Goal: Task Accomplishment & Management: Use online tool/utility

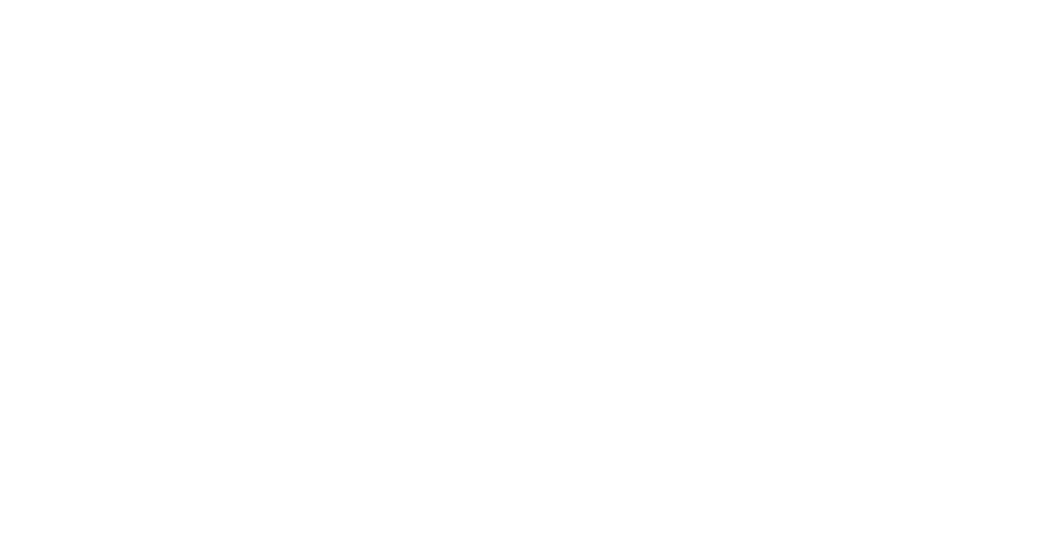
select select "*"
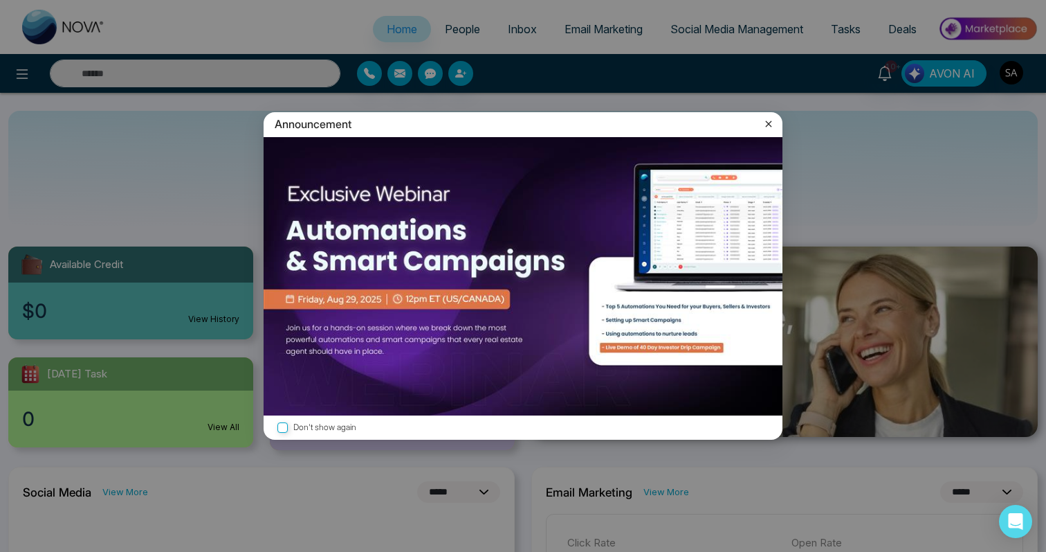
click at [764, 120] on icon at bounding box center [769, 124] width 14 height 14
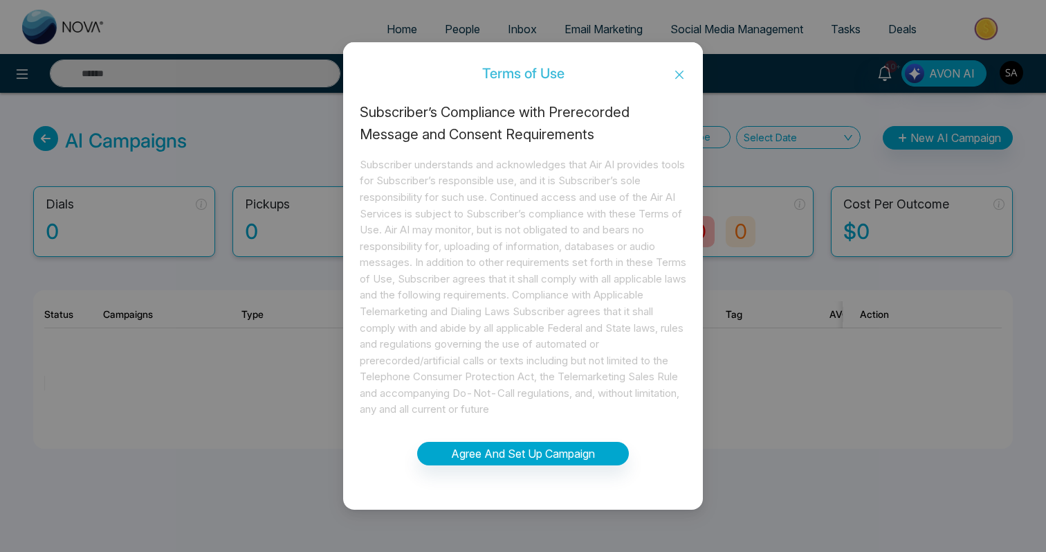
click at [685, 75] on span "Close" at bounding box center [679, 74] width 47 height 37
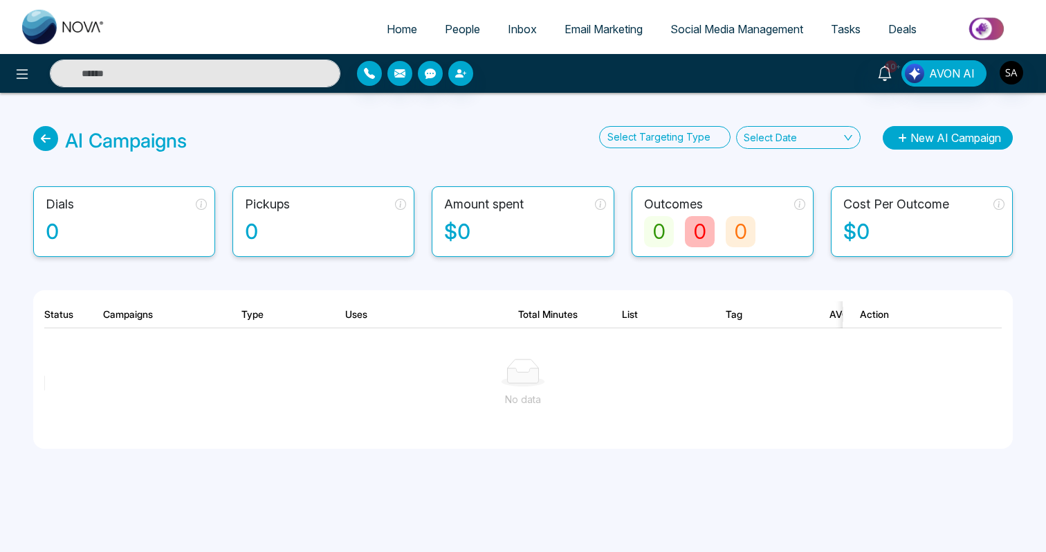
click at [928, 145] on button "New AI Campaign" at bounding box center [948, 138] width 130 height 24
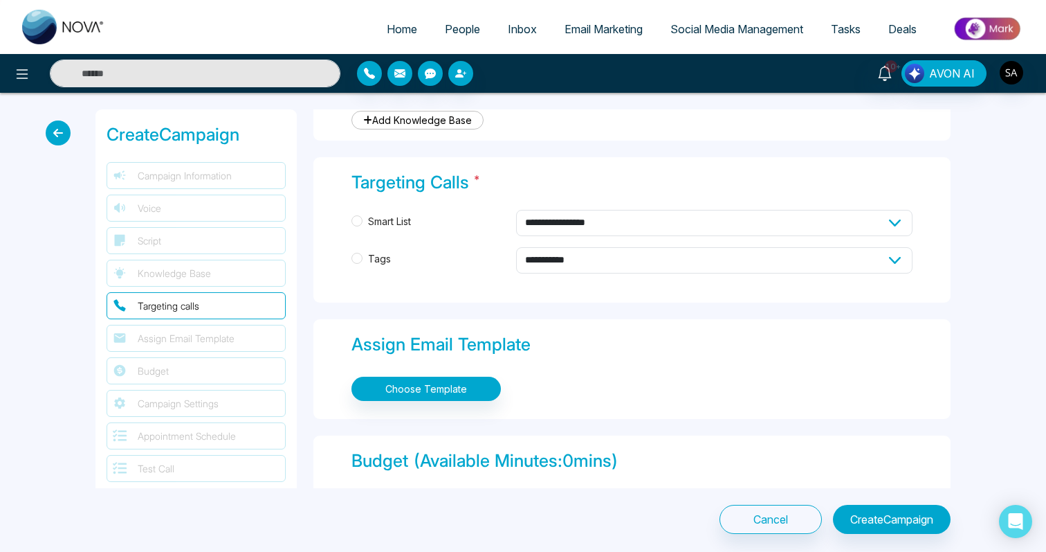
scroll to position [662, 0]
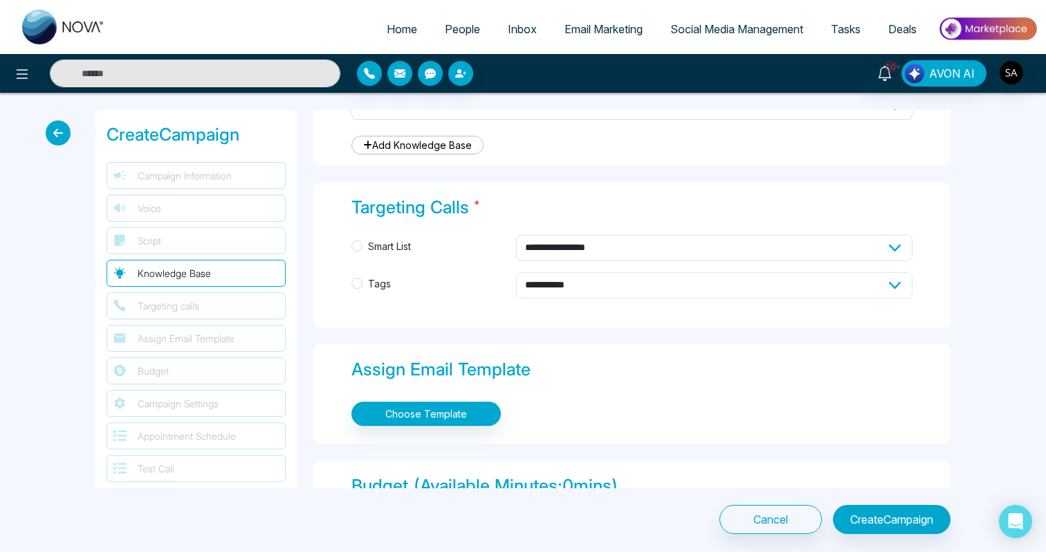
click at [581, 285] on select "**********" at bounding box center [714, 285] width 397 height 26
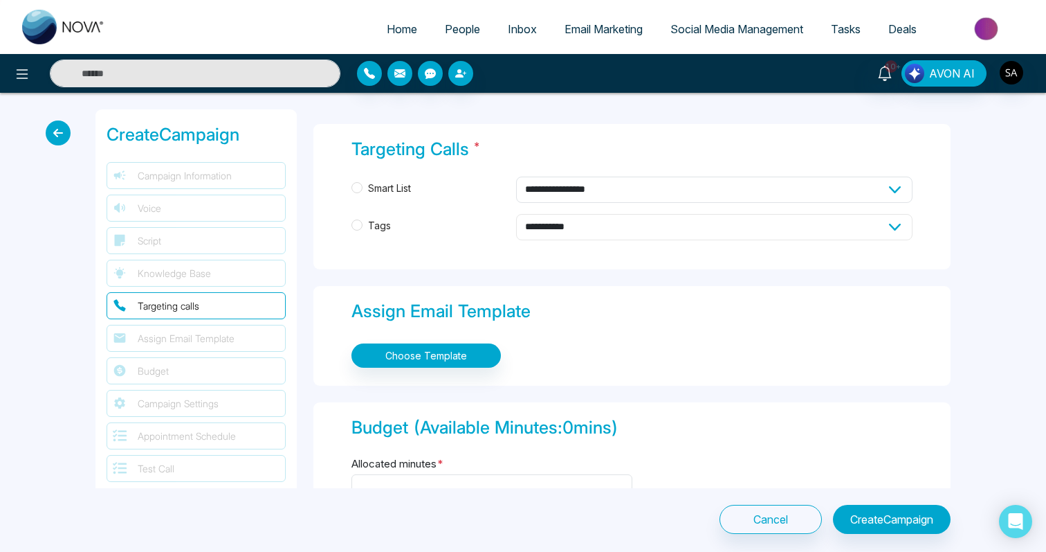
scroll to position [648, 0]
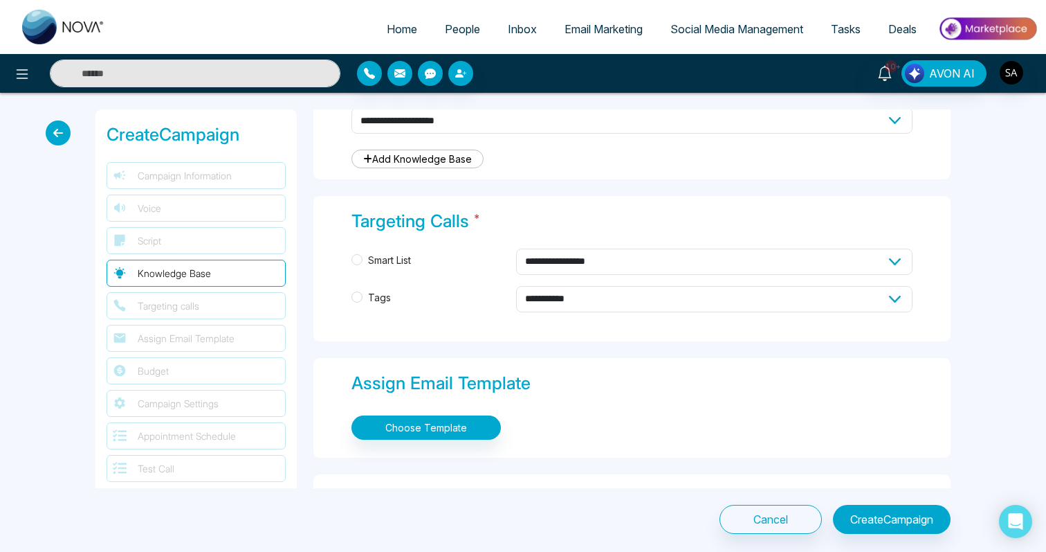
click at [443, 310] on div "**********" at bounding box center [632, 285] width 561 height 75
click at [554, 203] on div "**********" at bounding box center [632, 268] width 637 height 145
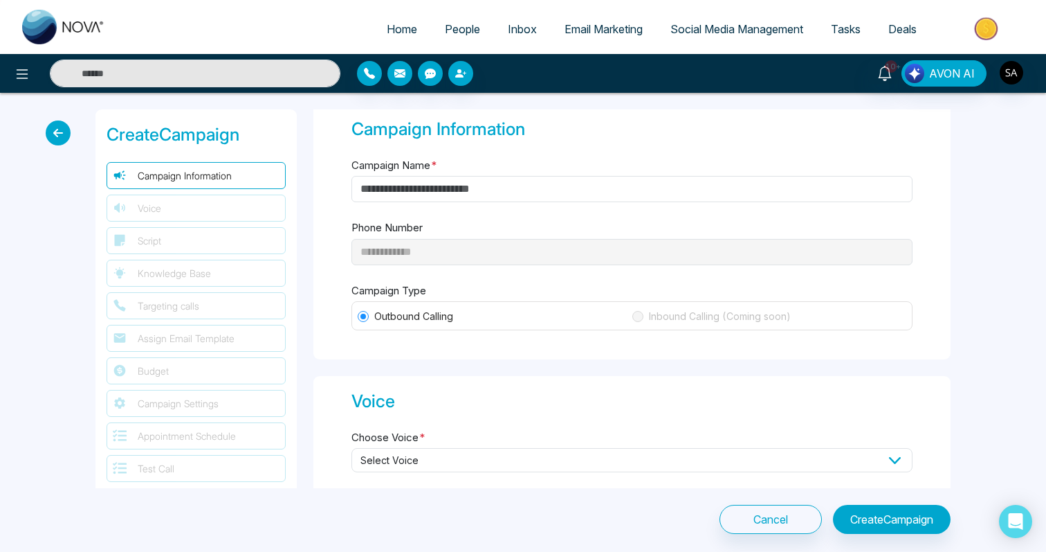
scroll to position [0, 0]
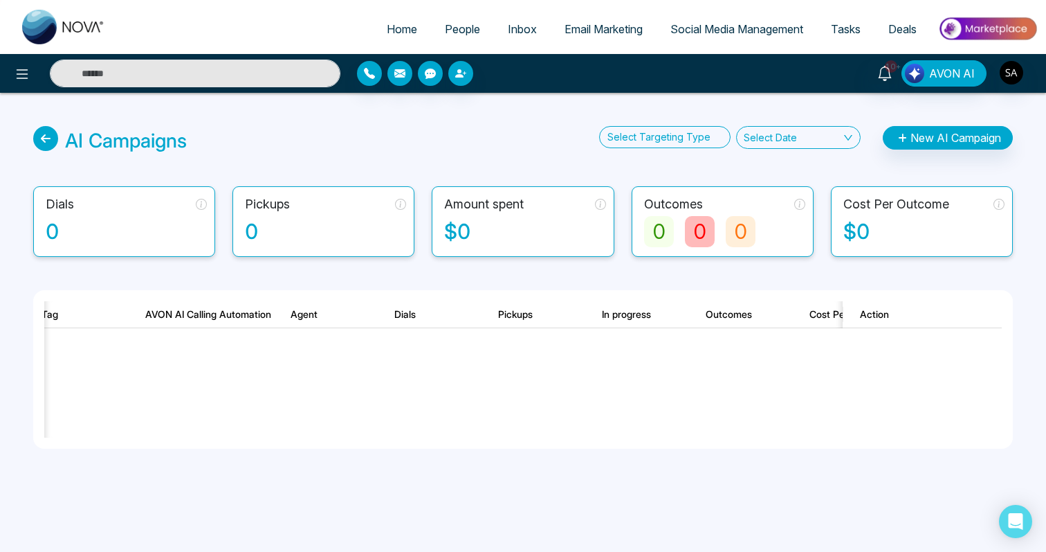
click at [920, 149] on div "Select Targeting Type Select Date New AI Campaign" at bounding box center [806, 140] width 414 height 29
click at [910, 143] on button "New AI Campaign" at bounding box center [948, 138] width 130 height 24
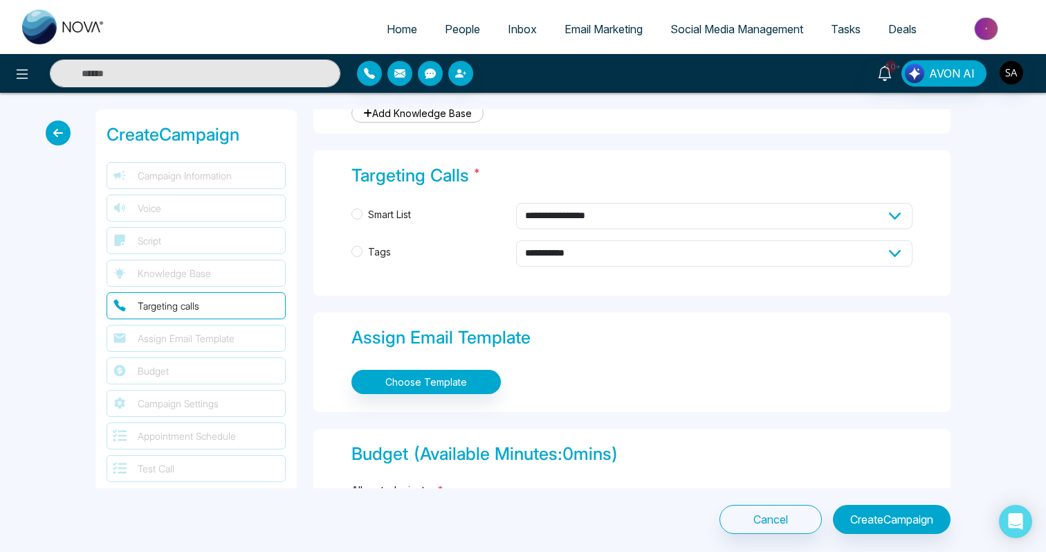
scroll to position [657, 0]
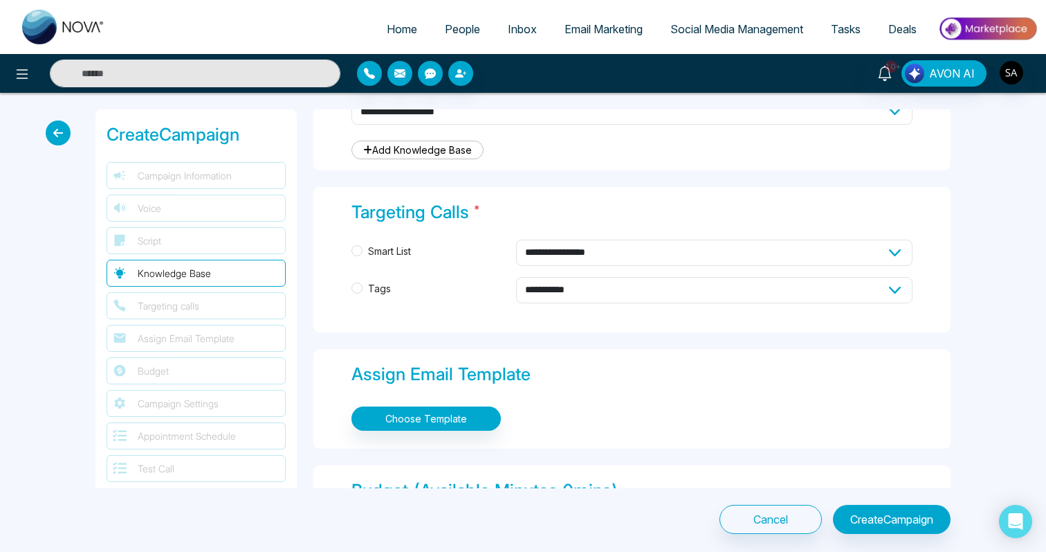
click at [445, 266] on div "**********" at bounding box center [632, 276] width 561 height 75
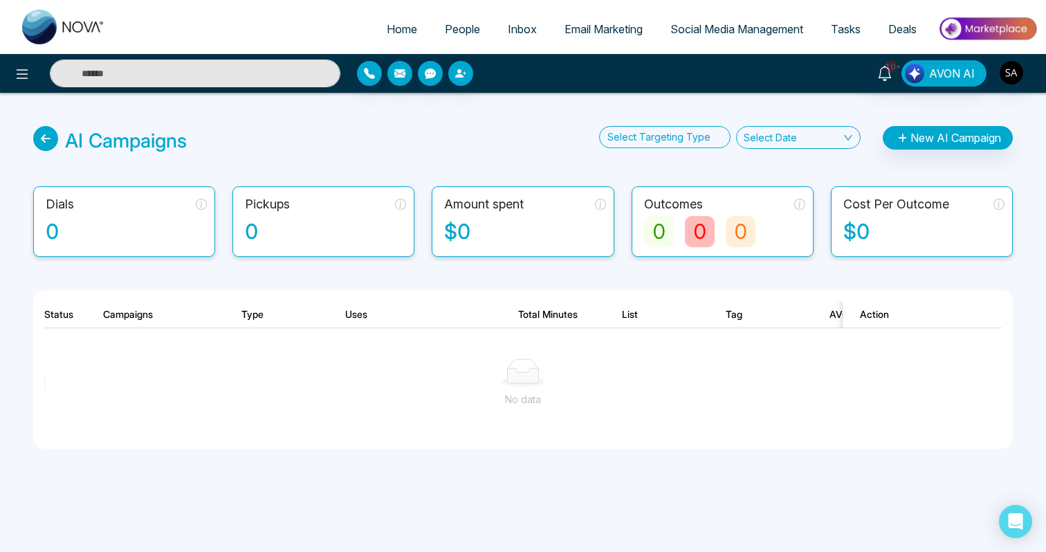
click at [457, 167] on div "AI Campaigns Select Targeting Type Select Date New AI Campaign Dials 0 Pickups …" at bounding box center [523, 304] width 1046 height 422
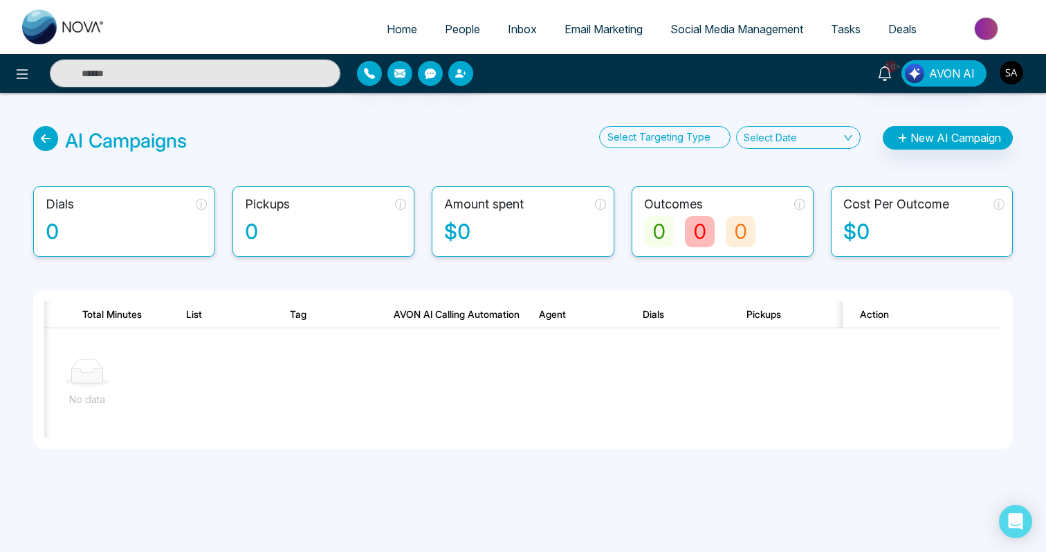
scroll to position [0, 372]
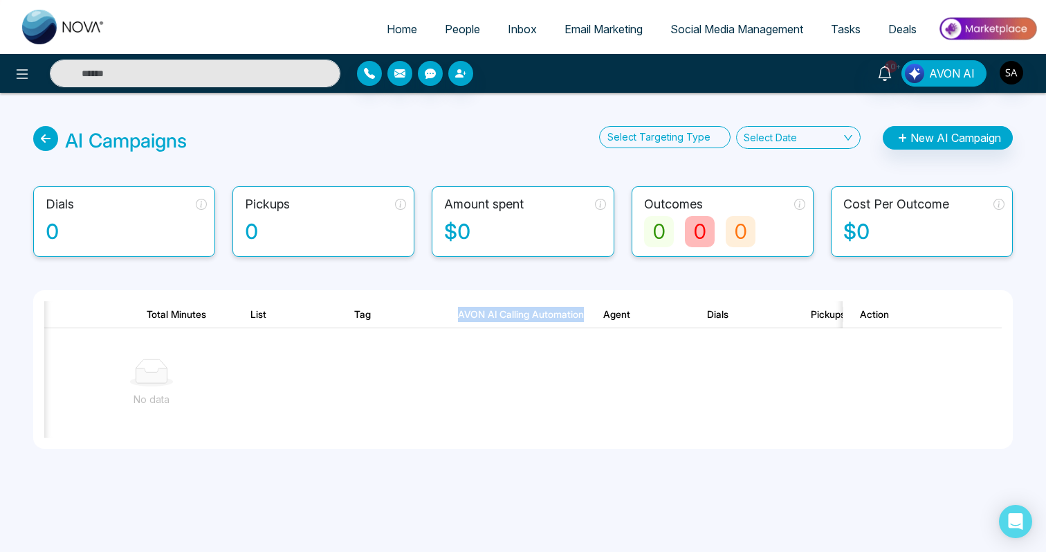
drag, startPoint x: 460, startPoint y: 314, endPoint x: 579, endPoint y: 316, distance: 119.8
click at [579, 316] on th "AVON AI Calling Automation" at bounding box center [513, 314] width 145 height 27
click at [694, 336] on td "No data" at bounding box center [572, 382] width 1799 height 109
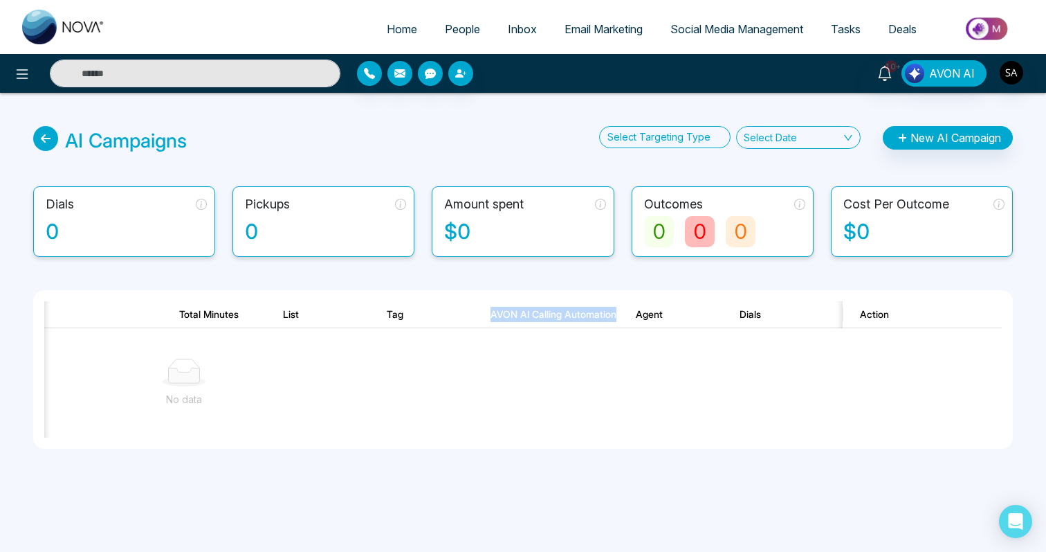
drag, startPoint x: 489, startPoint y: 316, endPoint x: 616, endPoint y: 315, distance: 126.7
click at [616, 315] on th "AVON AI Calling Automation" at bounding box center [545, 314] width 145 height 27
click at [922, 132] on button "New AI Campaign" at bounding box center [948, 138] width 130 height 24
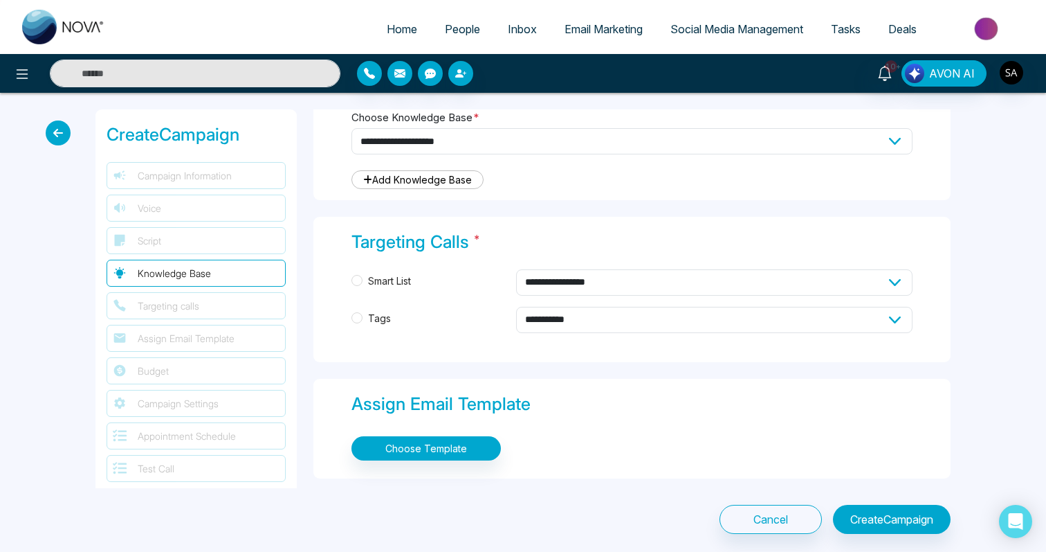
scroll to position [627, 0]
click at [54, 129] on icon at bounding box center [58, 132] width 25 height 25
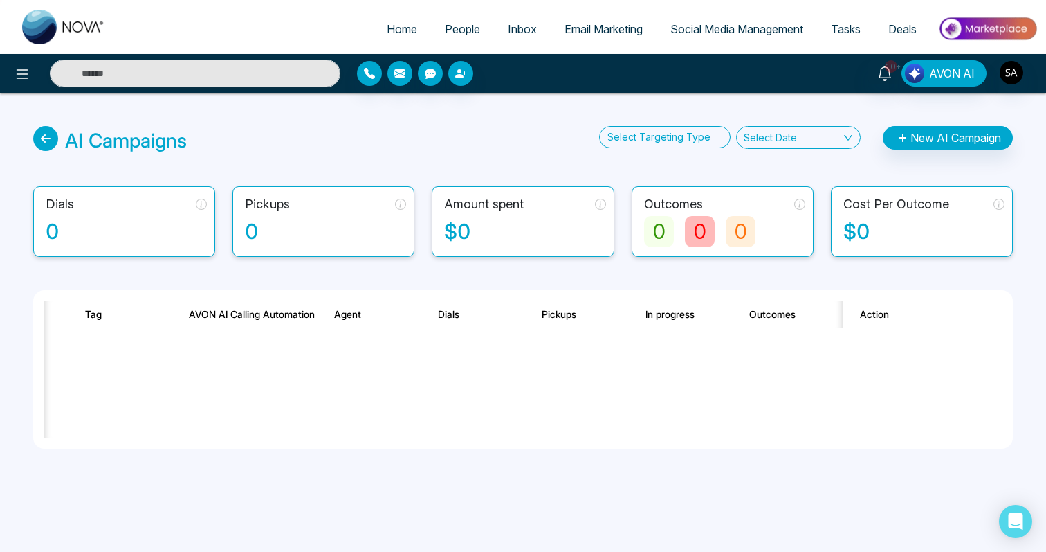
scroll to position [0, 771]
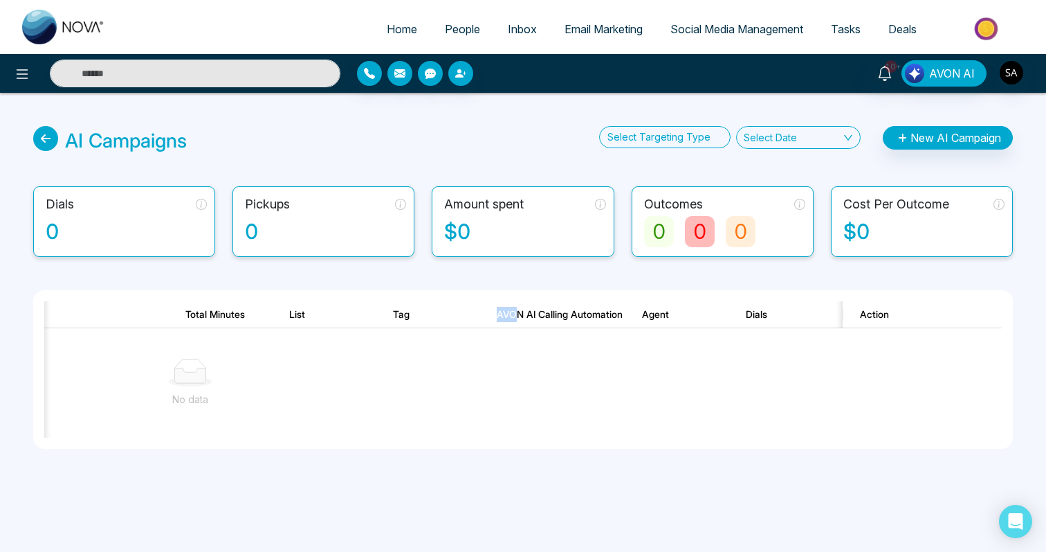
drag, startPoint x: 498, startPoint y: 316, endPoint x: 518, endPoint y: 316, distance: 20.1
click at [518, 316] on th "AVON AI Calling Automation" at bounding box center [552, 314] width 145 height 27
drag, startPoint x: 497, startPoint y: 313, endPoint x: 619, endPoint y: 316, distance: 121.9
click at [619, 316] on th "AVON AI Calling Automation" at bounding box center [552, 314] width 145 height 27
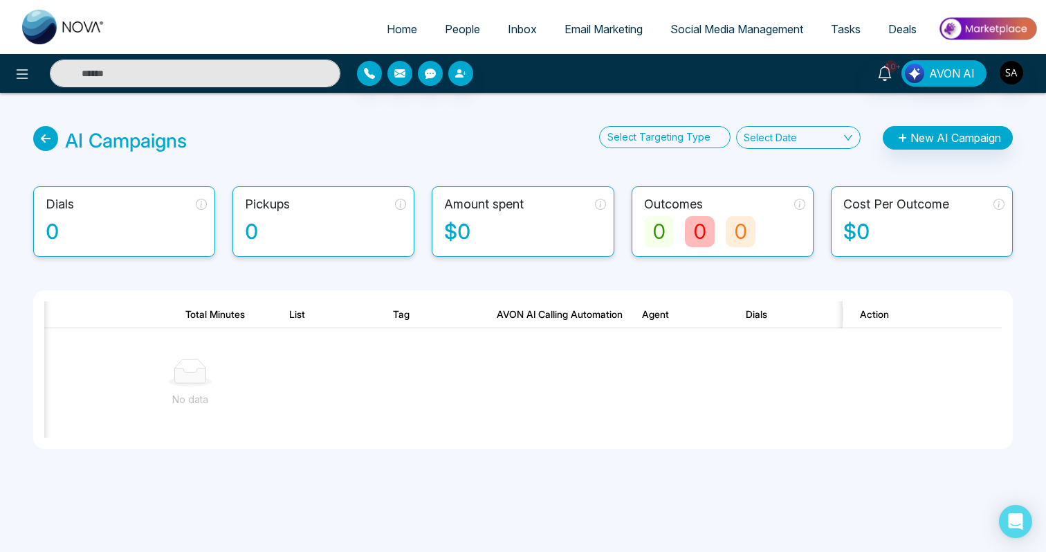
click at [630, 315] on th "Agent" at bounding box center [677, 314] width 104 height 27
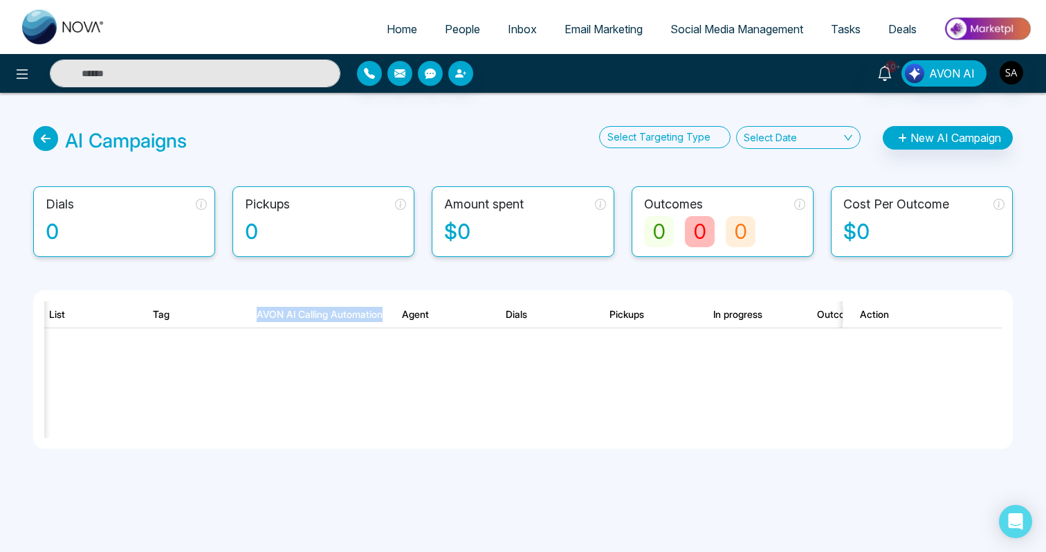
drag, startPoint x: 254, startPoint y: 316, endPoint x: 383, endPoint y: 314, distance: 128.7
click at [383, 314] on th "AVON AI Calling Automation" at bounding box center [311, 314] width 145 height 27
click at [424, 303] on th "Agent" at bounding box center [437, 314] width 104 height 27
drag, startPoint x: 252, startPoint y: 311, endPoint x: 383, endPoint y: 315, distance: 131.6
click at [383, 315] on th "AVON AI Calling Automation" at bounding box center [311, 314] width 145 height 27
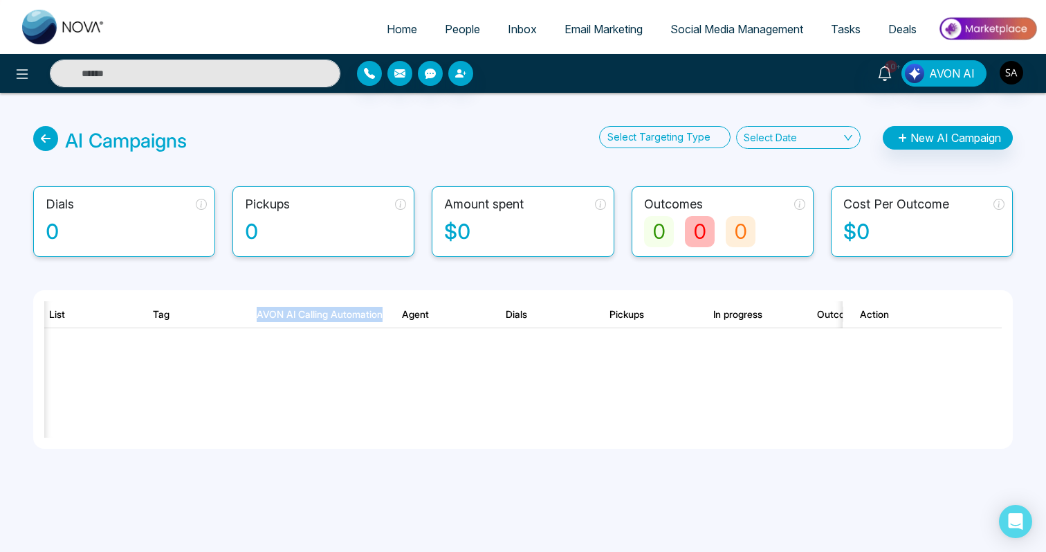
copy th "AVON AI Calling Automation"
click at [265, 315] on th "AVON AI Calling Automation" at bounding box center [311, 314] width 145 height 27
drag, startPoint x: 255, startPoint y: 314, endPoint x: 381, endPoint y: 314, distance: 126.0
click at [381, 314] on th "AVON AI Calling Automation" at bounding box center [311, 314] width 145 height 27
copy th "AVON AI Calling Automation"
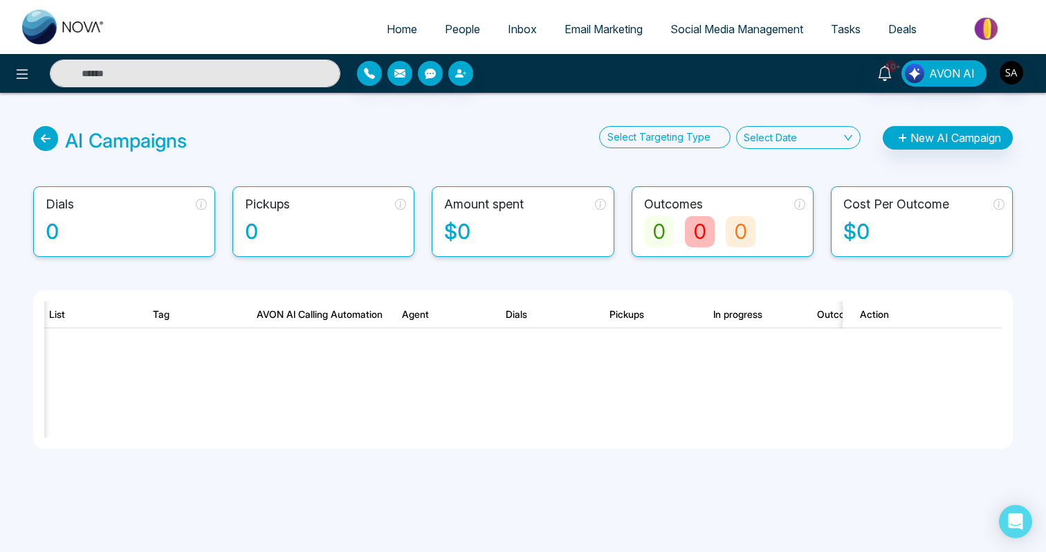
click at [473, 359] on td "No data" at bounding box center [370, 382] width 1799 height 109
drag, startPoint x: 250, startPoint y: 315, endPoint x: 389, endPoint y: 314, distance: 139.1
click at [390, 314] on tr "Status Campaigns Type Uses Total Minutes List Tag AVON AI Calling Automation Ag…" at bounding box center [370, 314] width 1799 height 27
copy th "AVON AI Calling Automation"
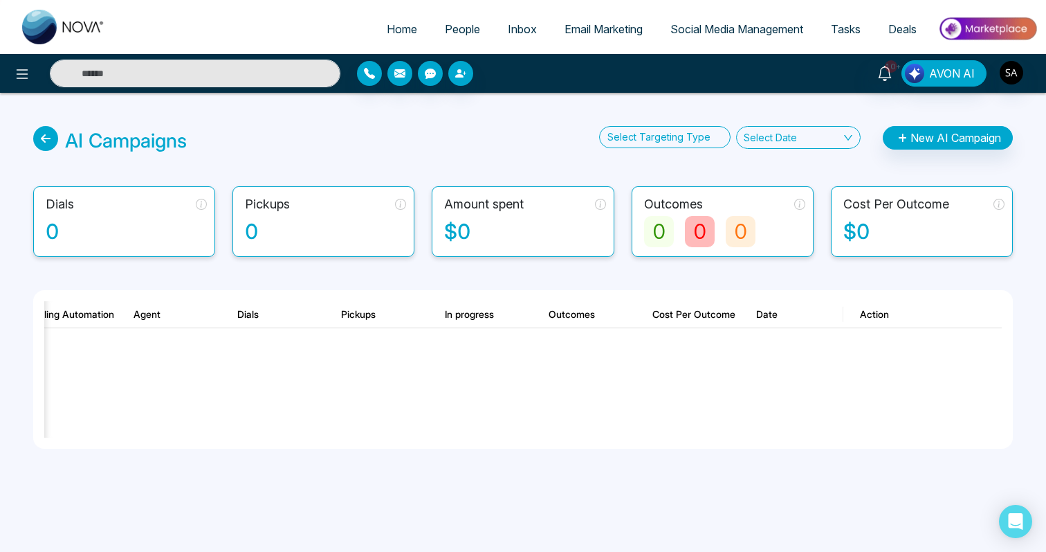
click at [558, 138] on div "AI Campaigns Select Targeting Type Select Date New AI Campaign" at bounding box center [523, 140] width 980 height 29
click at [691, 138] on div at bounding box center [661, 137] width 116 height 17
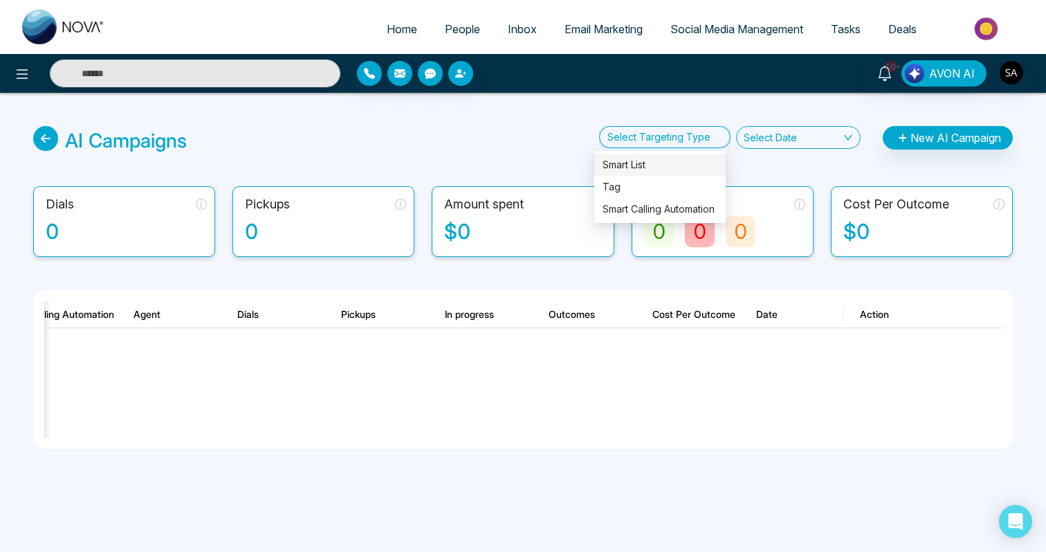
click at [691, 138] on div at bounding box center [661, 137] width 116 height 17
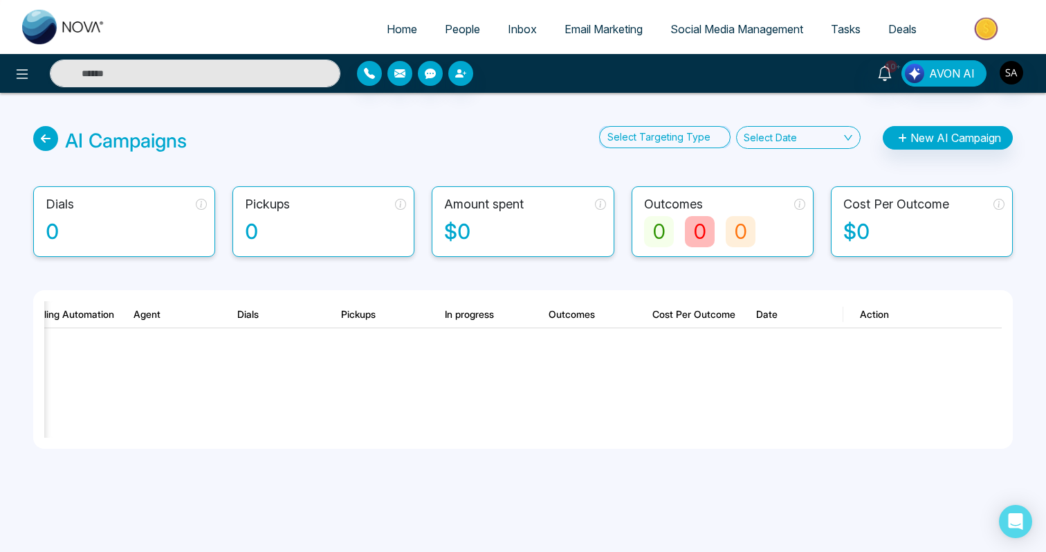
click at [493, 372] on td "No data" at bounding box center [102, 382] width 1799 height 109
click at [648, 127] on div "Select Targeting Type" at bounding box center [664, 137] width 131 height 22
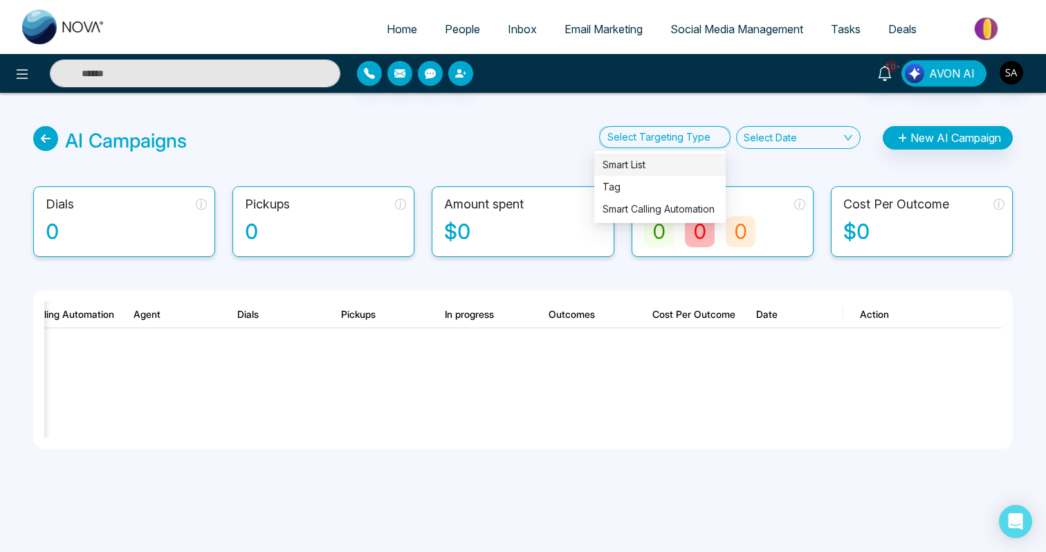
click at [651, 136] on div at bounding box center [661, 137] width 116 height 17
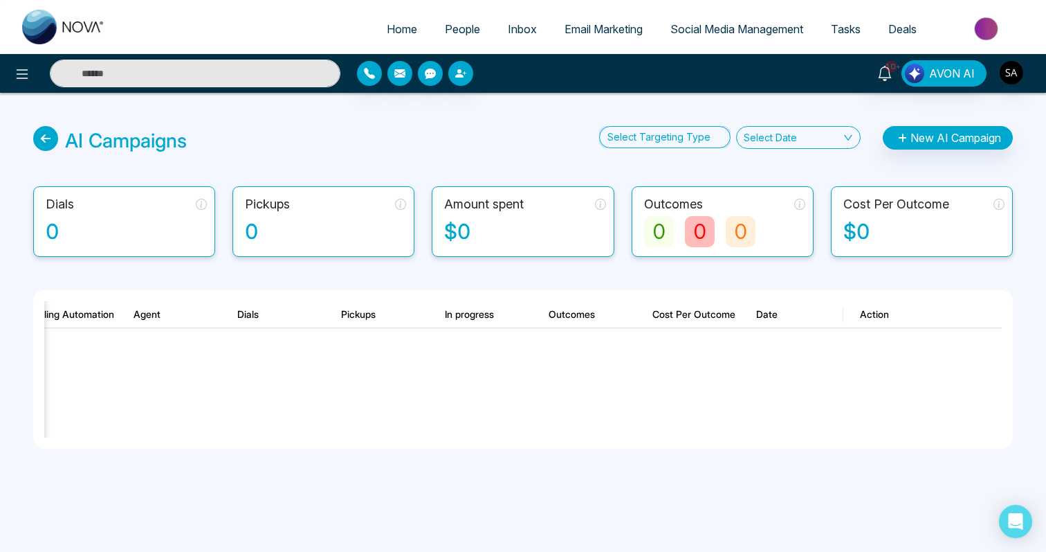
click at [651, 136] on div at bounding box center [661, 137] width 116 height 17
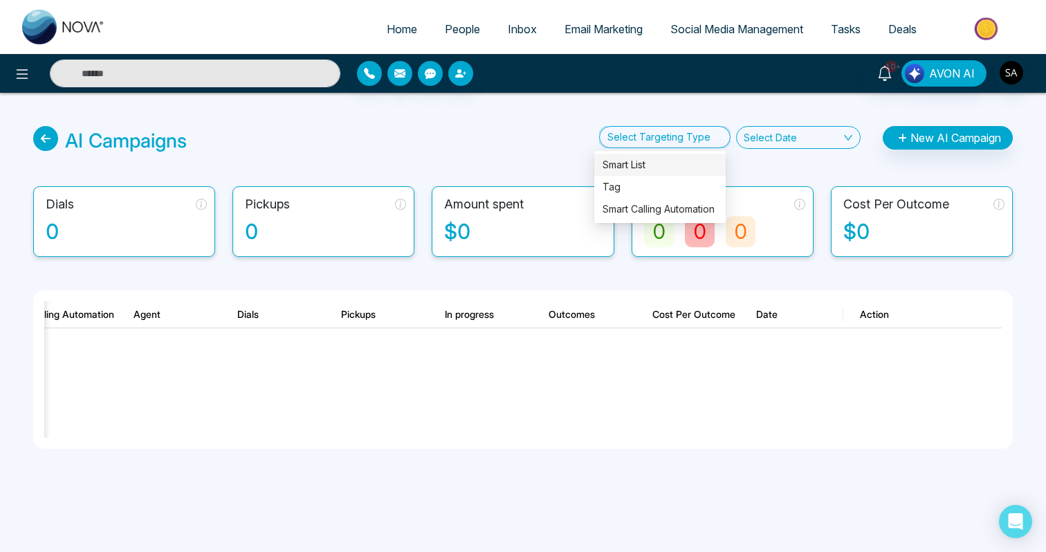
click at [651, 136] on div at bounding box center [661, 137] width 116 height 17
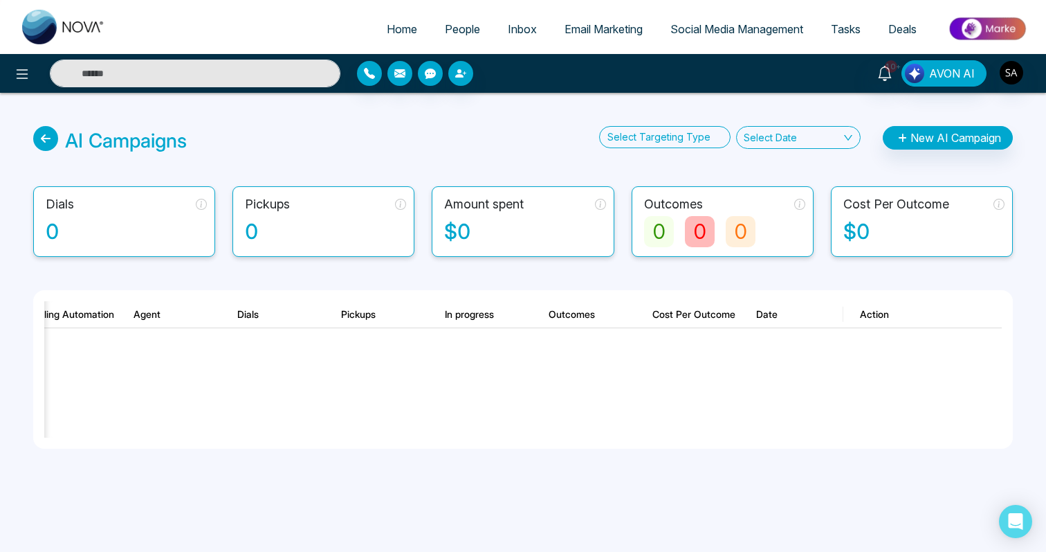
click at [511, 369] on td "No data" at bounding box center [102, 382] width 1799 height 109
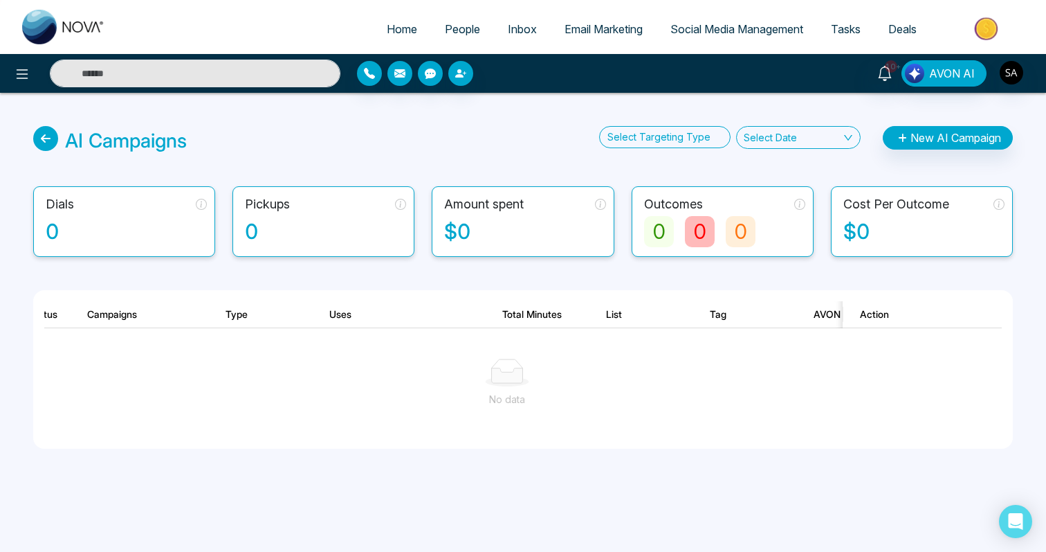
scroll to position [0, 0]
click at [489, 126] on div "AI Campaigns Select Targeting Type Select Date New AI Campaign" at bounding box center [523, 140] width 980 height 29
click at [850, 109] on div "AI Campaigns Select Targeting Type Select Date New AI Campaign Dials 0 Pickups …" at bounding box center [523, 304] width 1046 height 422
click at [611, 106] on div "AI Campaigns Select Targeting Type Select Date New AI Campaign Dials 0 Pickups …" at bounding box center [523, 304] width 1046 height 422
click at [28, 71] on icon at bounding box center [22, 74] width 17 height 17
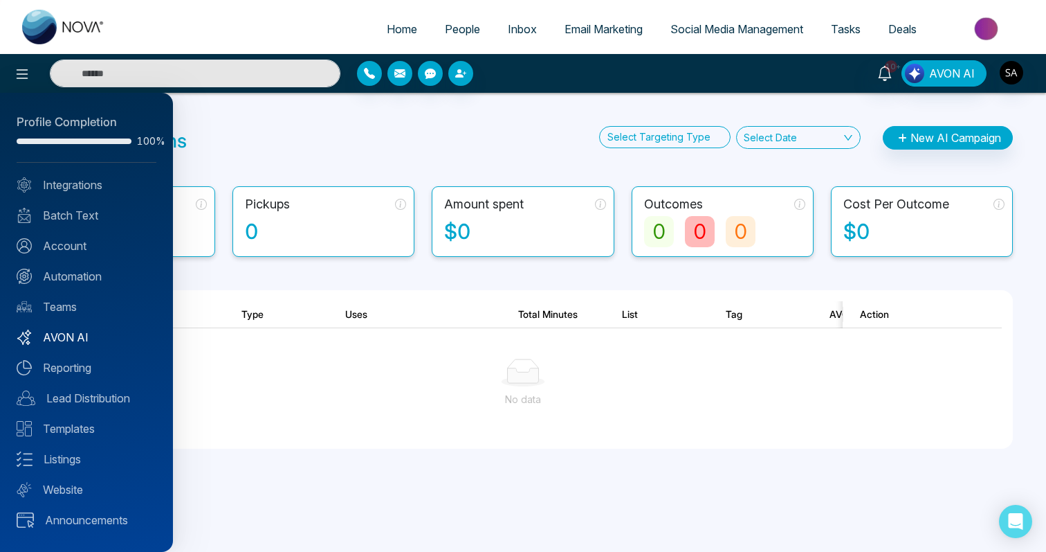
click at [62, 336] on link "AVON AI" at bounding box center [87, 337] width 140 height 17
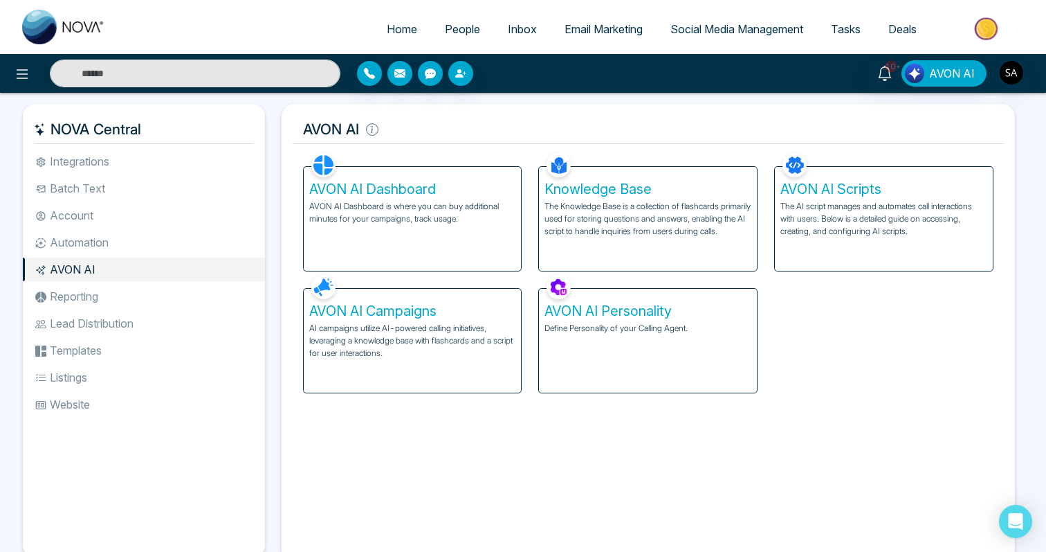
click at [500, 420] on div "Facebook NOVACRM enables users to connect to Facebook to schedule social media …" at bounding box center [649, 350] width 712 height 403
click at [879, 347] on div "AVON AI Dashboard AVON AI Dashboard is where you can buy additional minutes for…" at bounding box center [649, 271] width 708 height 244
click at [811, 432] on div "Facebook NOVACRM enables users to connect to Facebook to schedule social media …" at bounding box center [649, 350] width 712 height 403
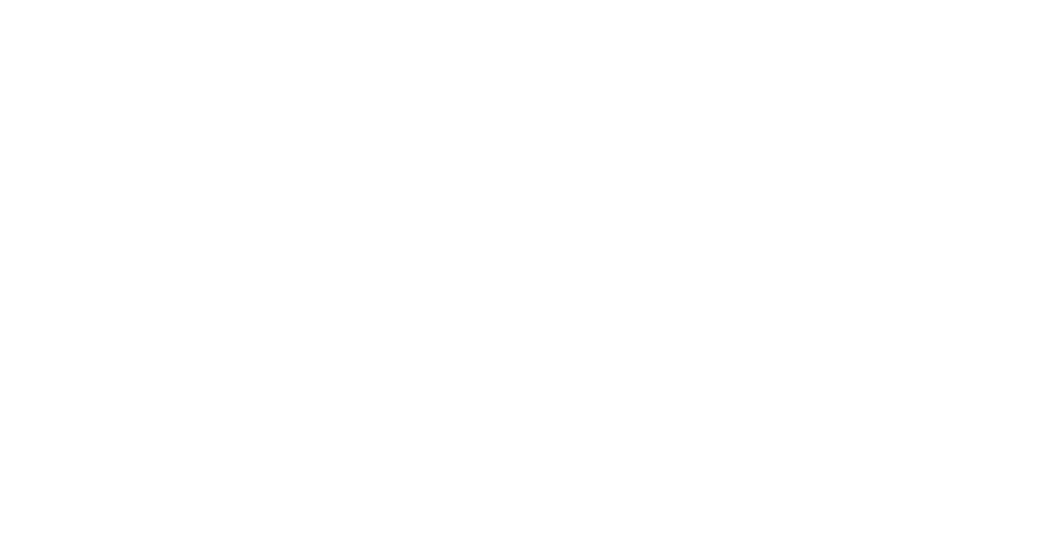
select select "*"
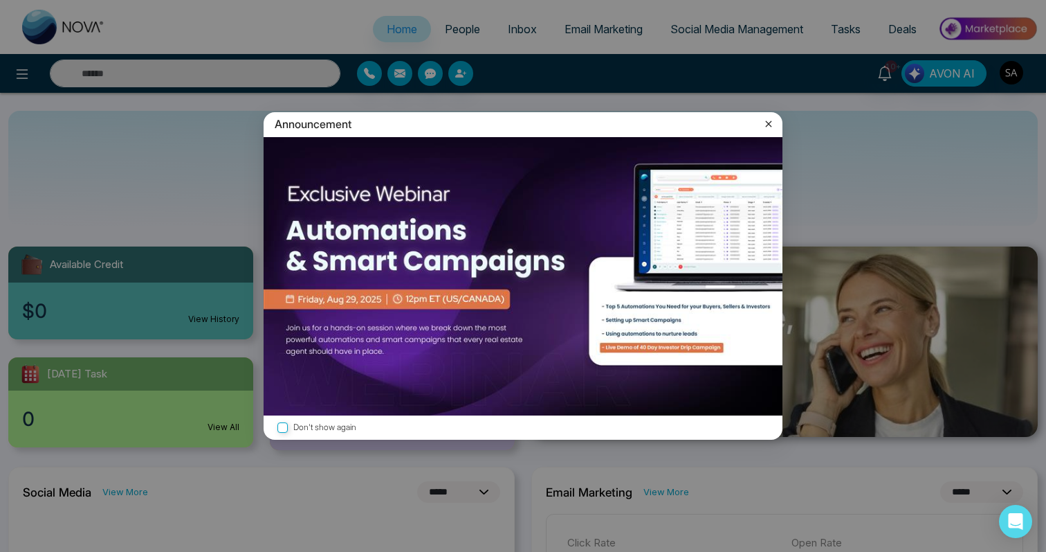
select select "*"
click at [768, 124] on icon at bounding box center [769, 124] width 6 height 6
